Goal: Information Seeking & Learning: Learn about a topic

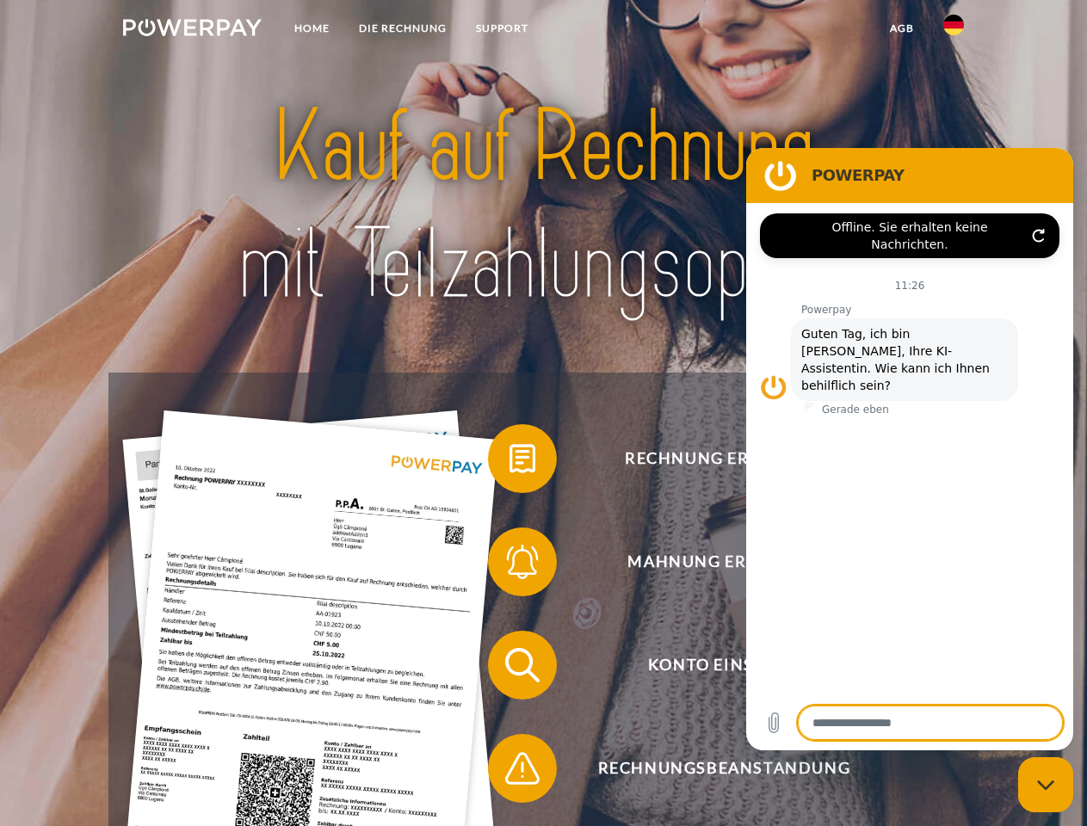
click at [192, 30] on img at bounding box center [192, 27] width 139 height 17
click at [953, 30] on img at bounding box center [953, 25] width 21 height 21
click at [901, 28] on link "agb" at bounding box center [901, 28] width 53 height 31
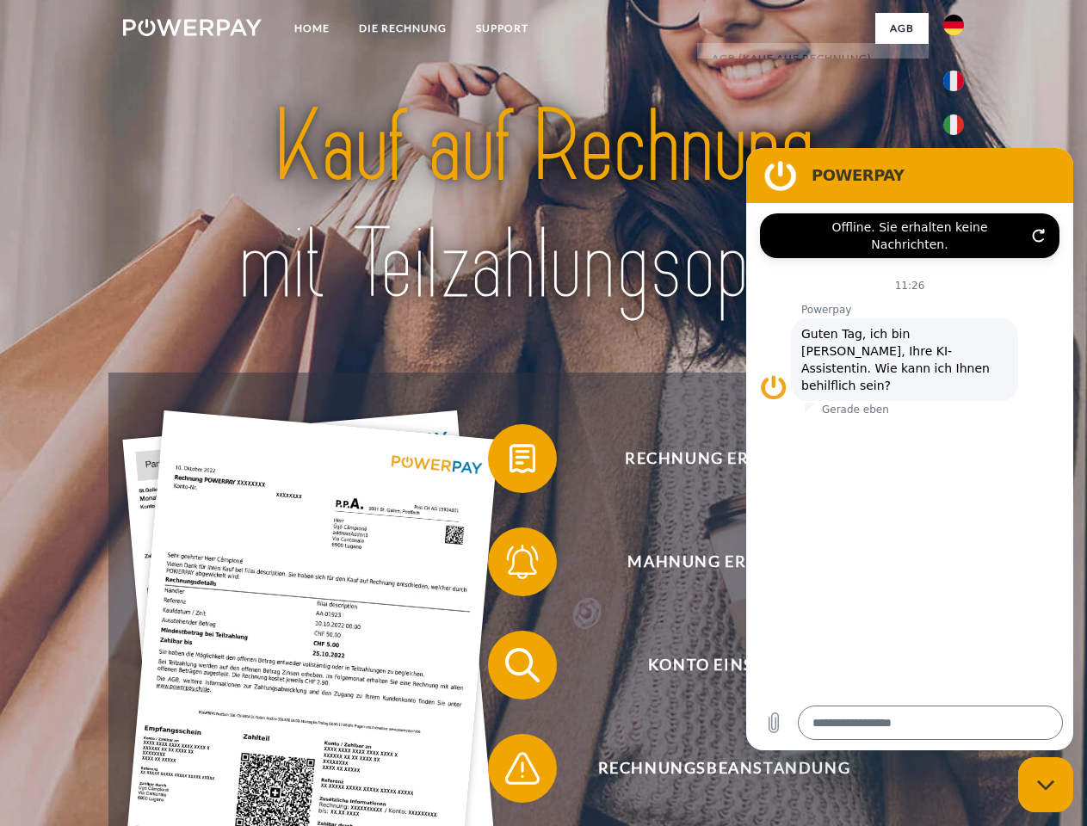
click at [509, 462] on span at bounding box center [496, 459] width 86 height 86
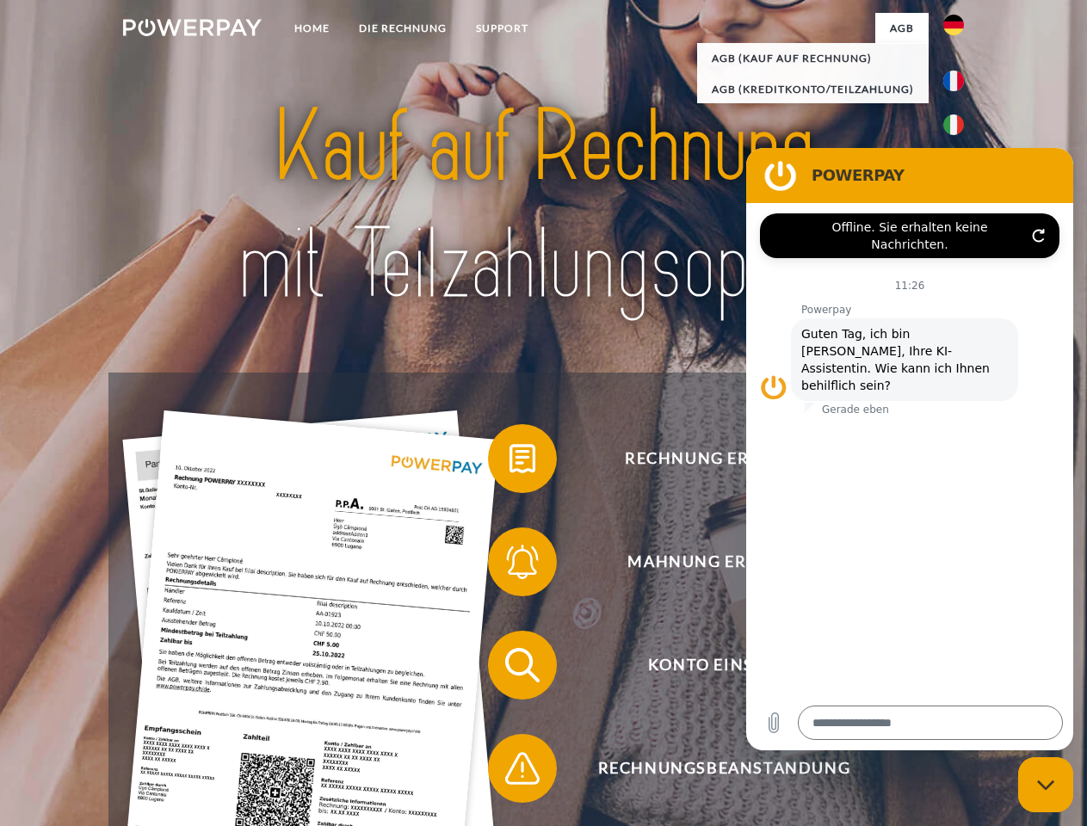
click at [509, 565] on div "Rechnung erhalten? Mahnung erhalten? Konto einsehen" at bounding box center [542, 717] width 869 height 688
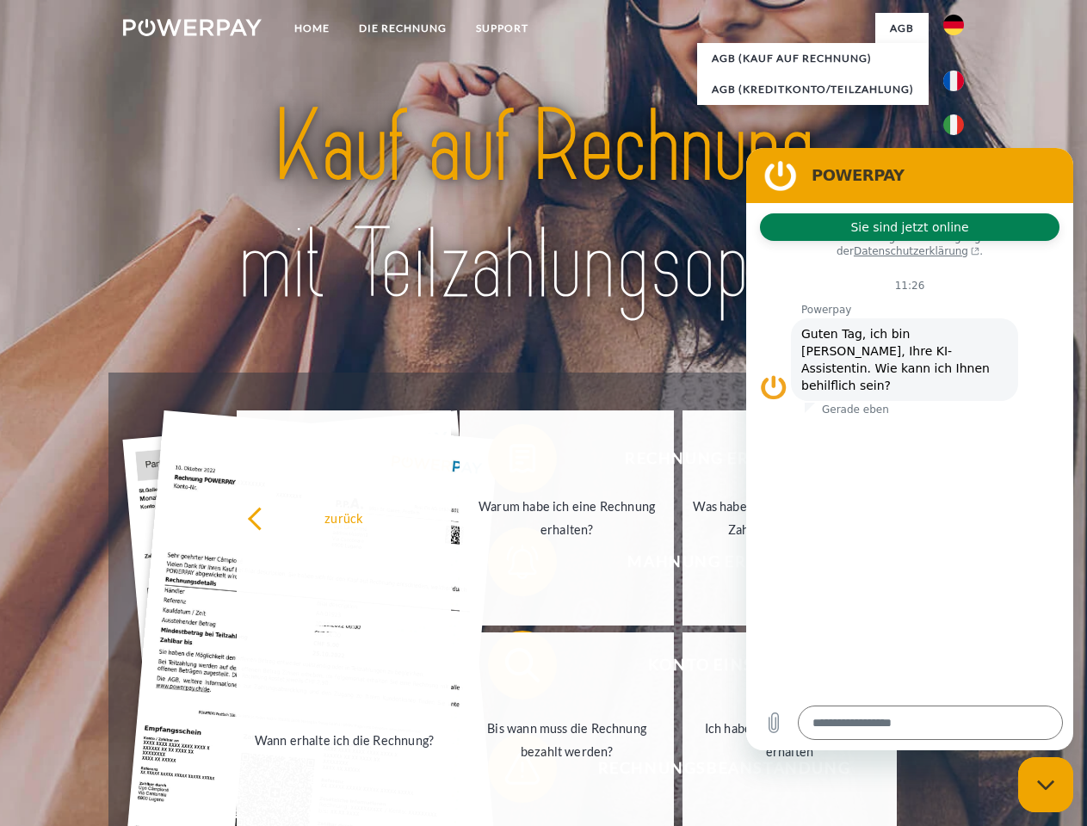
click at [509, 669] on link "Bis wann muss die Rechnung bezahlt werden?" at bounding box center [566, 739] width 214 height 215
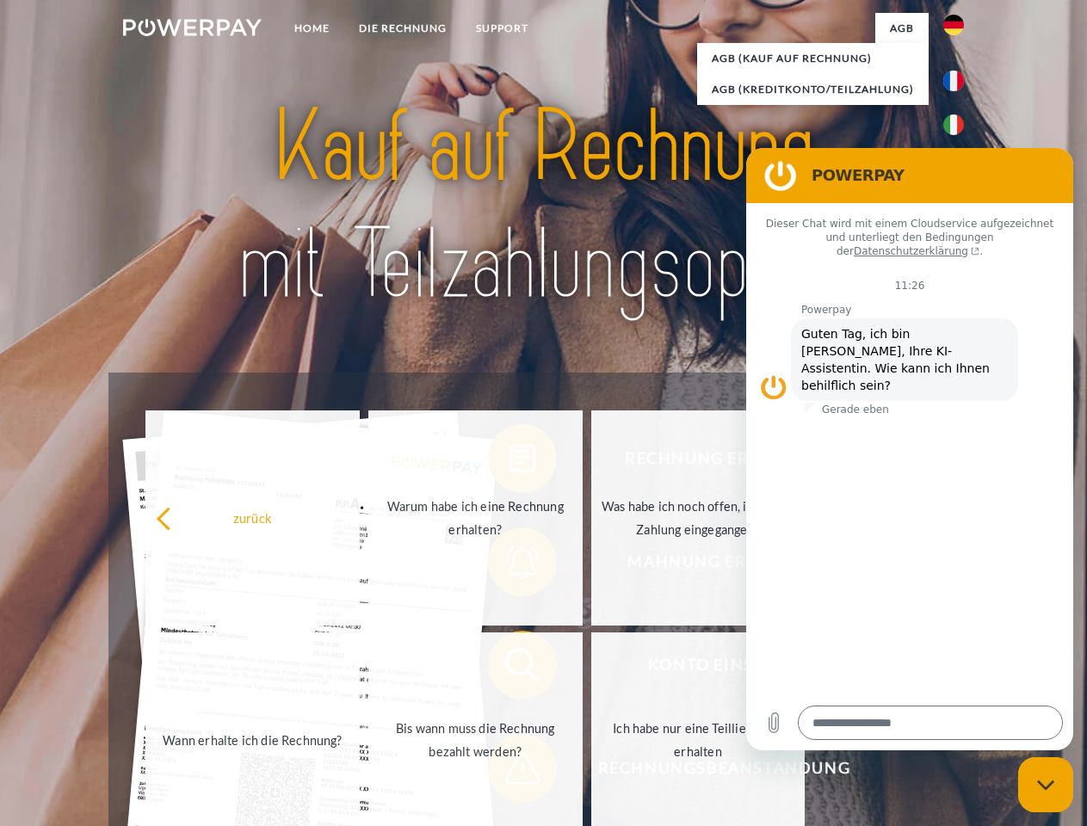
click at [509, 772] on span at bounding box center [496, 768] width 86 height 86
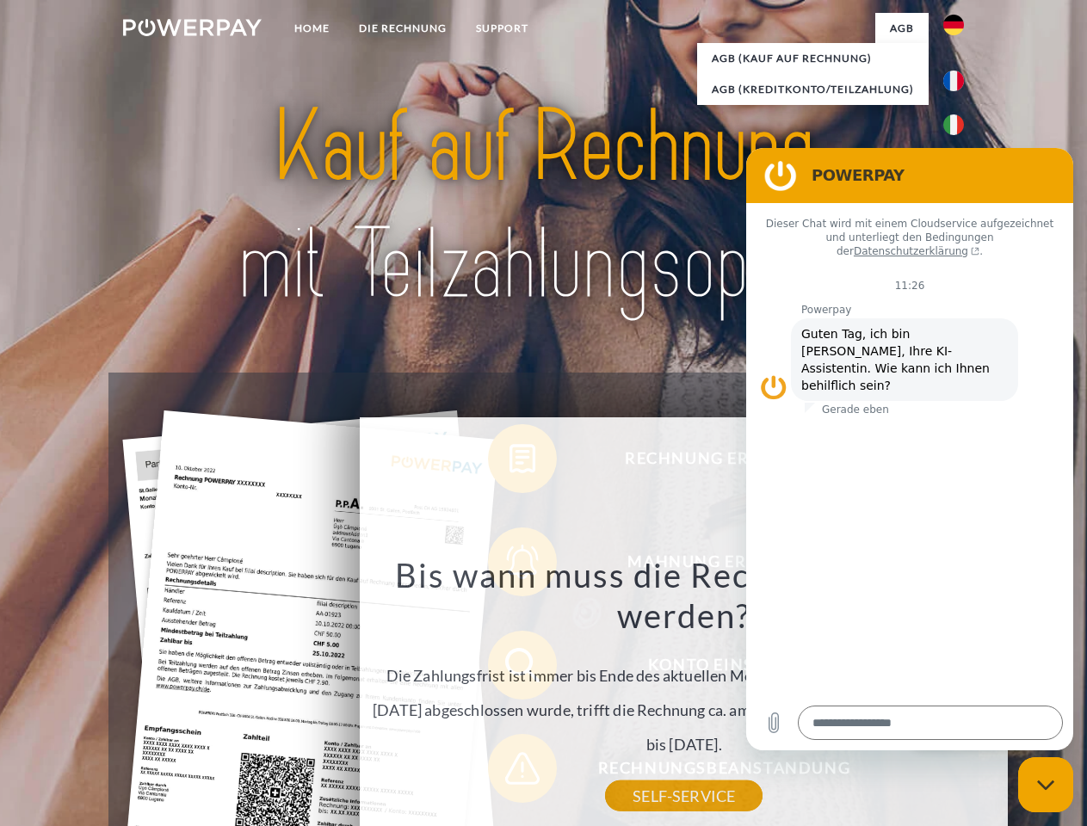
click at [1045, 785] on icon "Messaging-Fenster schließen" at bounding box center [1046, 785] width 18 height 11
type textarea "*"
